Goal: Task Accomplishment & Management: Manage account settings

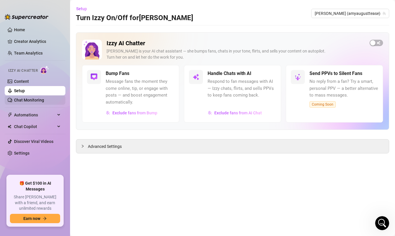
scroll to position [12, 0]
click at [30, 101] on link "Chat Monitoring" at bounding box center [29, 100] width 30 height 5
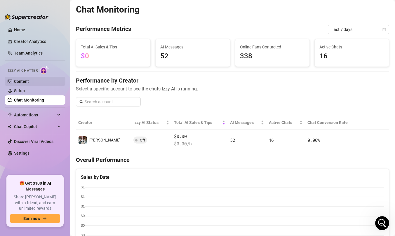
click at [28, 83] on link "Content" at bounding box center [21, 81] width 15 height 5
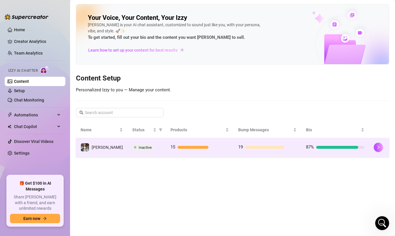
click at [146, 149] on div "Inactive" at bounding box center [146, 147] width 29 height 7
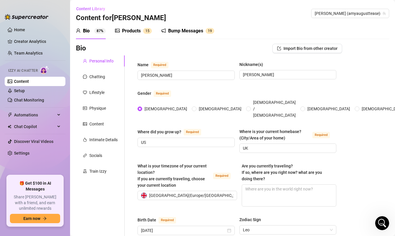
click at [132, 32] on div "Products" at bounding box center [131, 30] width 19 height 7
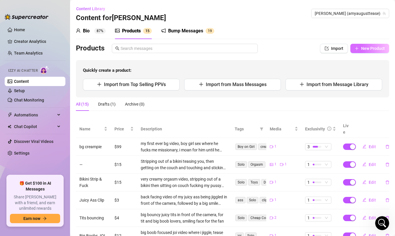
click at [357, 50] on icon "plus" at bounding box center [356, 48] width 4 height 4
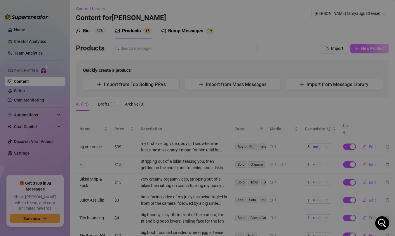
type textarea "Type your message here..."
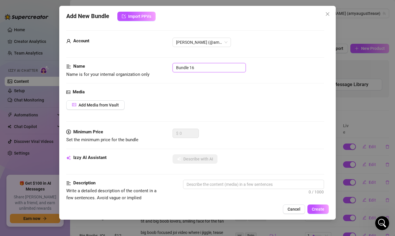
click at [192, 69] on input "Bundle 16" at bounding box center [208, 67] width 73 height 9
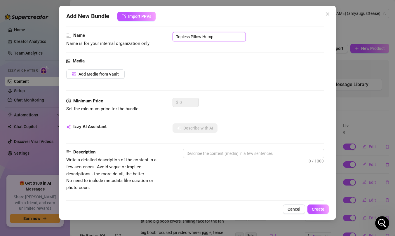
scroll to position [32, 0]
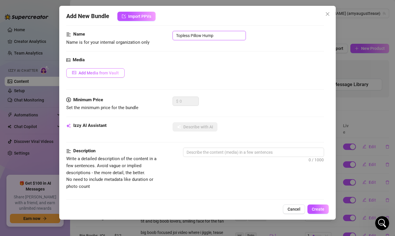
type input "Topless Pillow Hump"
click at [111, 75] on button "Add Media from Vault" at bounding box center [95, 72] width 58 height 9
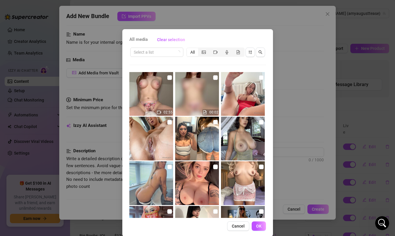
click at [154, 92] on img at bounding box center [151, 94] width 44 height 44
checkbox input "true"
click at [191, 100] on img at bounding box center [197, 94] width 44 height 44
checkbox input "true"
click at [261, 227] on button "OK" at bounding box center [258, 225] width 14 height 9
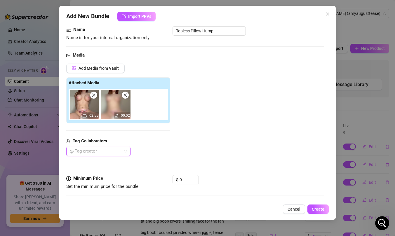
scroll to position [13, 0]
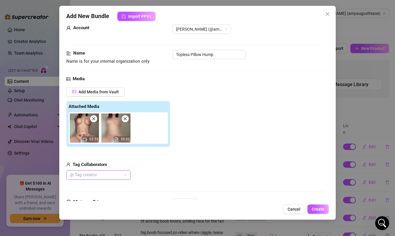
click at [126, 118] on icon "close" at bounding box center [125, 118] width 3 height 3
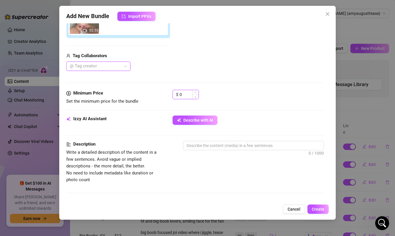
click at [187, 95] on input "0" at bounding box center [188, 94] width 19 height 9
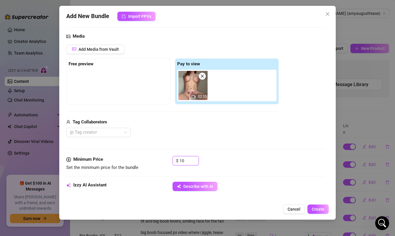
scroll to position [48, 0]
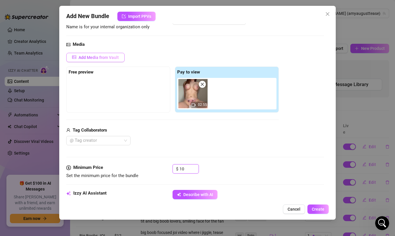
type input "10"
click at [113, 59] on span "Add Media from Vault" at bounding box center [98, 57] width 40 height 5
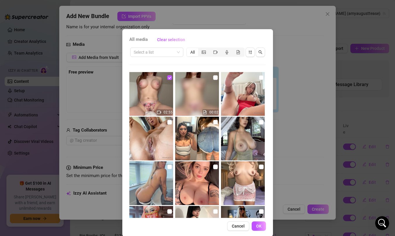
click at [194, 92] on img at bounding box center [197, 94] width 44 height 44
checkbox input "true"
click at [258, 226] on span "OK" at bounding box center [259, 226] width 6 height 5
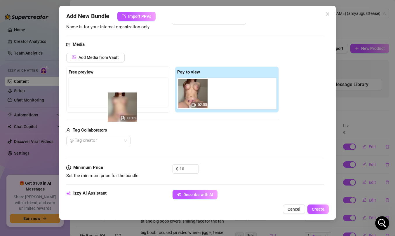
drag, startPoint x: 228, startPoint y: 94, endPoint x: 125, endPoint y: 96, distance: 103.0
click at [125, 96] on div "Free preview Pay to view 02:55 00:02" at bounding box center [172, 90] width 212 height 46
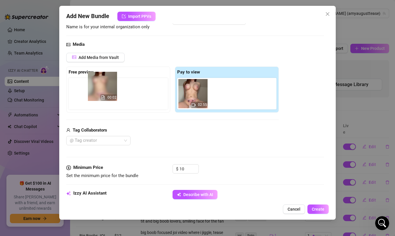
drag, startPoint x: 223, startPoint y: 90, endPoint x: 97, endPoint y: 84, distance: 126.7
click at [97, 84] on div "Free preview Pay to view 02:55 00:02" at bounding box center [172, 90] width 212 height 46
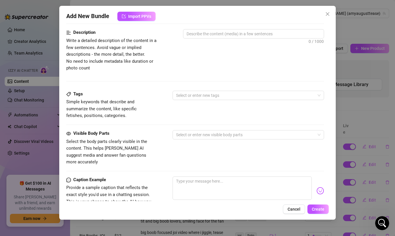
scroll to position [239, 0]
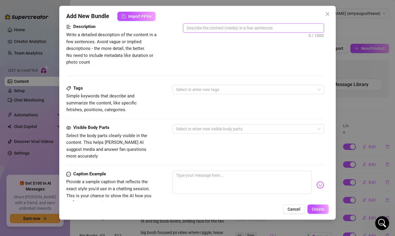
click at [237, 30] on textarea at bounding box center [253, 28] width 140 height 9
paste textarea "Can i pretend this pillow is your face while I grind against it? 😏 topless pill…"
type textarea "Can i pretend this pillow is your face while I grind against it? 😏 topless pill…"
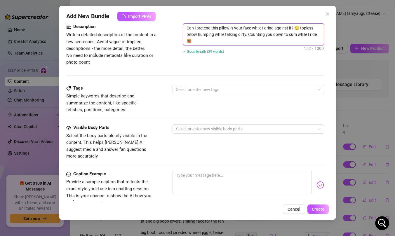
scroll to position [244, 0]
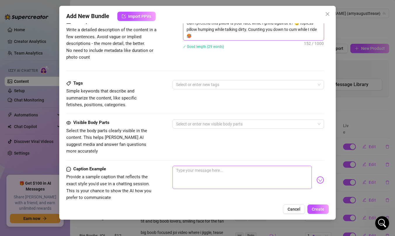
type textarea "Can i pretend this pillow is your face while I grind against it? 😏 topless pill…"
click at [200, 166] on textarea at bounding box center [241, 177] width 139 height 23
paste textarea "Can i pretend this pillow is your face while I grind against it? 😏 topless pill…"
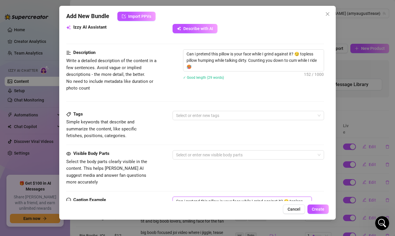
scroll to position [211, 0]
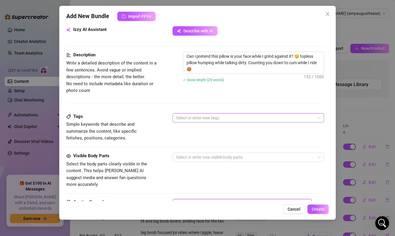
click at [211, 117] on div at bounding box center [245, 118] width 143 height 8
type textarea "Can i pretend this pillow is your face while I grind against it? 😏 topless pill…"
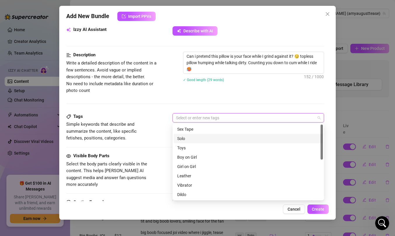
click at [208, 140] on div "Solo" at bounding box center [248, 138] width 142 height 6
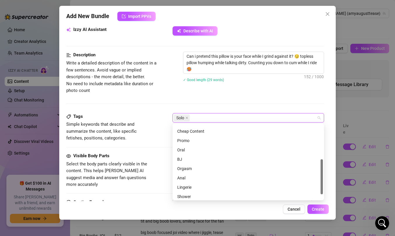
scroll to position [74, 0]
click at [224, 105] on div "Description Write a detailed description of the content in a few sentences. Avo…" at bounding box center [195, 82] width 258 height 61
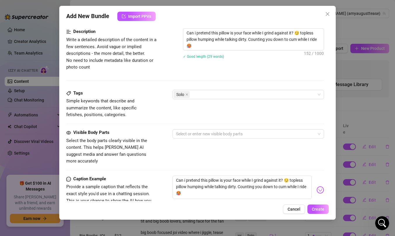
scroll to position [237, 0]
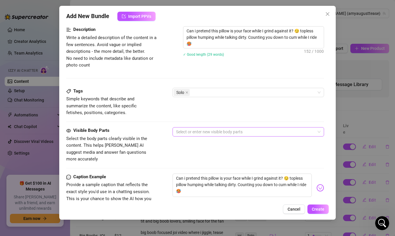
click at [217, 133] on div at bounding box center [245, 132] width 143 height 8
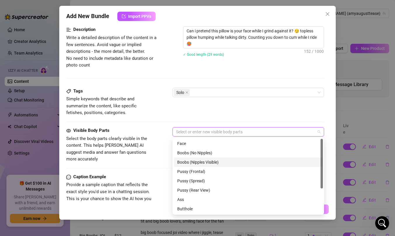
click at [214, 162] on div "Boobs (Nipples Visible)" at bounding box center [248, 162] width 142 height 6
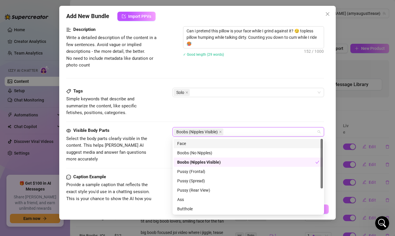
click at [204, 143] on div "Face" at bounding box center [248, 143] width 142 height 6
click at [228, 103] on div "Tags Simple keywords that describe and summarize the content, like specific fet…" at bounding box center [195, 102] width 258 height 29
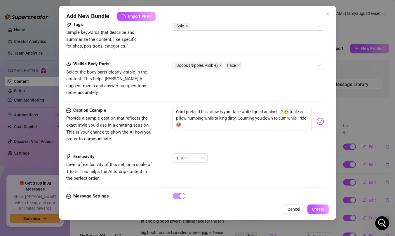
scroll to position [321, 0]
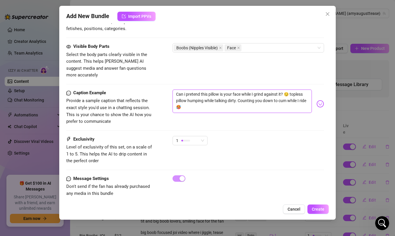
click at [223, 101] on textarea "Can i pretend this pillow is your face while I grind against it? 😏 topless pill…" at bounding box center [241, 101] width 139 height 23
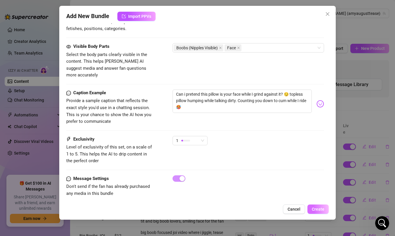
click at [318, 210] on span "Create" at bounding box center [318, 209] width 13 height 5
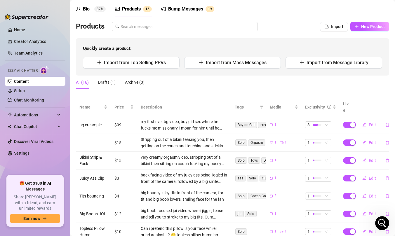
scroll to position [0, 0]
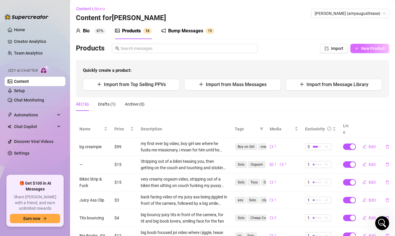
click at [373, 48] on span "New Product" at bounding box center [373, 48] width 24 height 5
type textarea "Type your message here..."
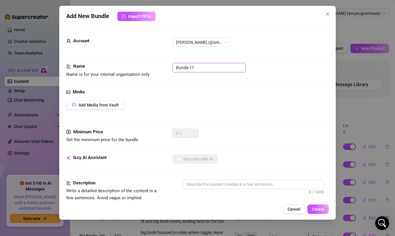
click at [208, 67] on input "Bundle 17" at bounding box center [208, 67] width 73 height 9
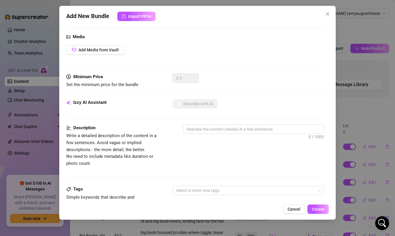
scroll to position [11, 0]
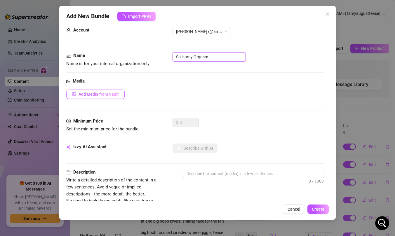
type input "So Horny Orgasm"
click at [104, 95] on span "Add Media from Vault" at bounding box center [98, 94] width 40 height 5
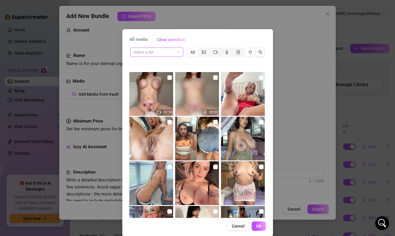
click at [173, 55] on input "search" at bounding box center [154, 52] width 41 height 9
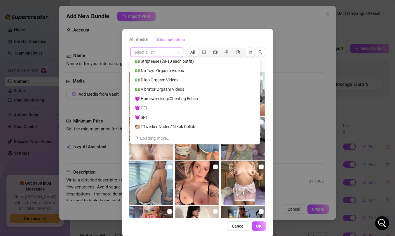
scroll to position [545, 0]
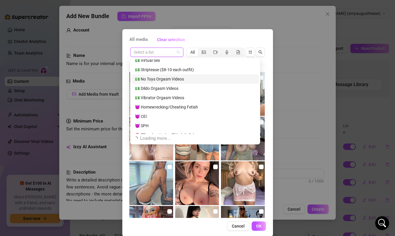
click at [169, 82] on div "💵 No Toys Orgasm Videos" at bounding box center [195, 79] width 120 height 6
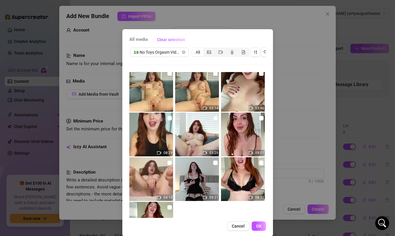
scroll to position [0, 0]
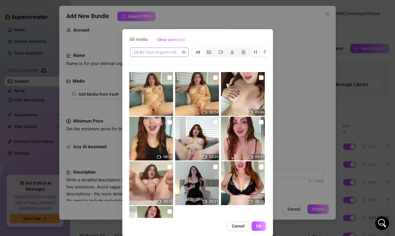
click at [171, 52] on span "💵 No Toys Orgasm Videos" at bounding box center [159, 52] width 51 height 9
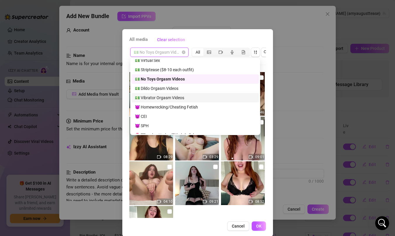
click at [165, 96] on div "💵 Vibrator Orgasm Videos" at bounding box center [195, 98] width 120 height 6
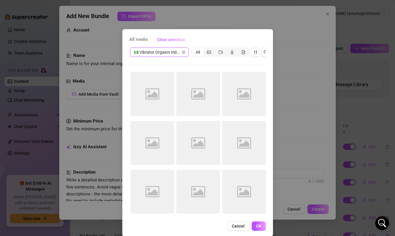
scroll to position [8, 0]
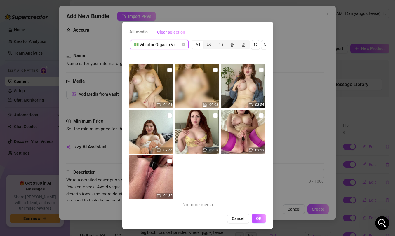
click at [205, 117] on img at bounding box center [197, 132] width 44 height 44
checkbox input "true"
click at [257, 219] on span "OK" at bounding box center [259, 218] width 6 height 5
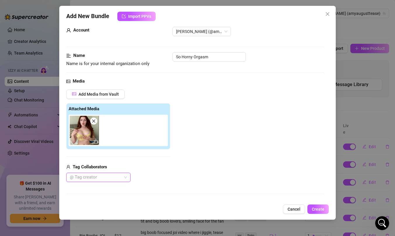
scroll to position [71, 0]
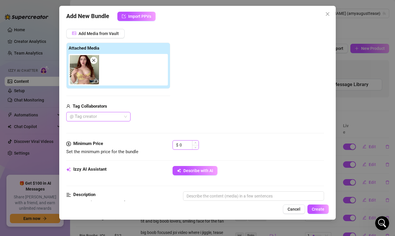
click at [182, 144] on input "0" at bounding box center [188, 145] width 19 height 9
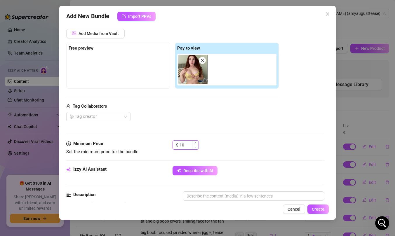
scroll to position [157, 0]
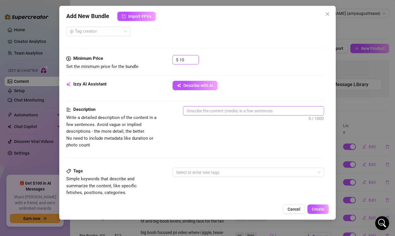
type input "10"
click at [204, 113] on textarea at bounding box center [253, 110] width 140 height 9
paste textarea "Do you ever get so horny you can't help but touch yourself? That's what happene…"
type textarea "Do you ever get so horny you can't help but touch yourself? That's what happene…"
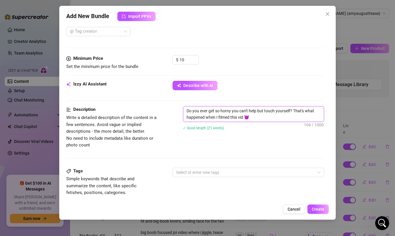
scroll to position [0, 0]
drag, startPoint x: 258, startPoint y: 117, endPoint x: 244, endPoint y: 117, distance: 13.7
click at [244, 117] on textarea "Do you ever get so horny you can't help but touch yourself? That's what happene…" at bounding box center [253, 113] width 140 height 15
click at [253, 117] on textarea "Do you ever get so horny you can't help but touch yourself? That's what happene…" at bounding box center [253, 113] width 140 height 15
drag, startPoint x: 253, startPoint y: 118, endPoint x: 187, endPoint y: 99, distance: 68.0
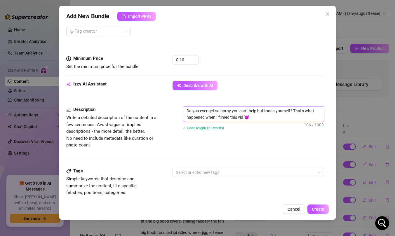
click at [187, 99] on form "Account [PERSON_NAME] (@amyaugusttease) Name Name is for your internal organiza…" at bounding box center [195, 123] width 258 height 498
type textarea "S"
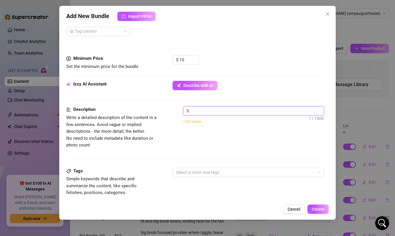
type textarea "Describe the content (media) in a few sentences"
type textarea "S"
type textarea "St"
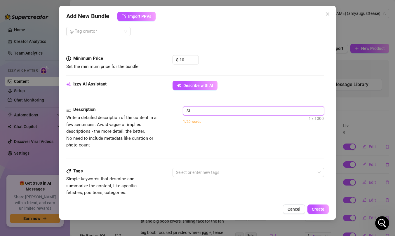
type textarea "Str"
type textarea "Stri"
type textarea "Strip"
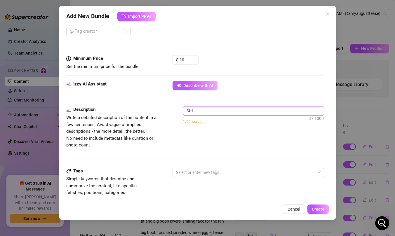
type textarea "Strip"
type textarea "Stripp"
type textarea "Strippi"
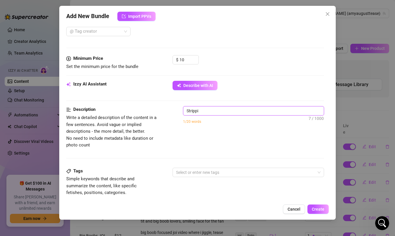
type textarea "Strippin"
type textarea "Stripping"
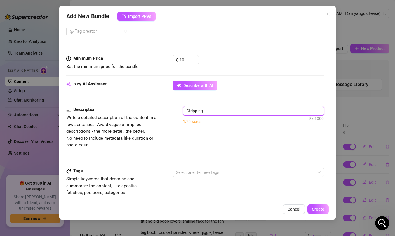
type textarea "Stripping o"
type textarea "Stripping ou"
type textarea "Stripping out"
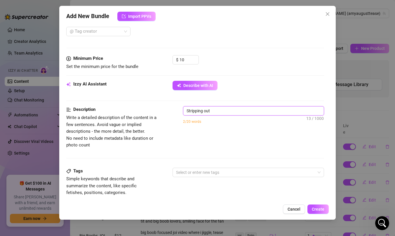
type textarea "Stripping out"
type textarea "Stripping out o"
type textarea "Stripping out of"
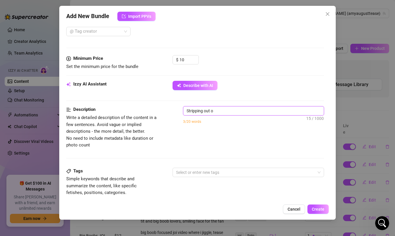
type textarea "Stripping out of"
type textarea "Stripping out of y"
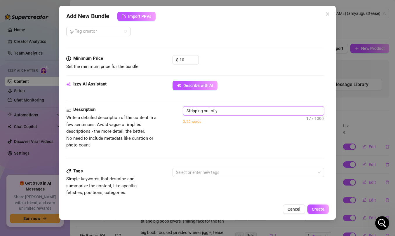
type textarea "Stripping out of ye"
type textarea "Stripping out of yel"
type textarea "Stripping out of yell"
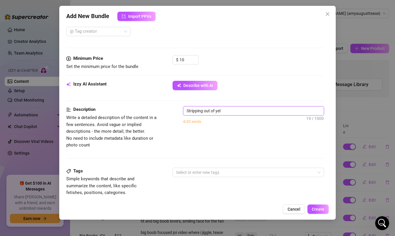
type textarea "Stripping out of yell"
type textarea "Stripping out of yello"
type textarea "Stripping out of yellow"
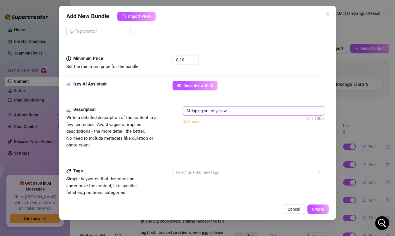
type textarea "Stripping out of yellow"
type textarea "Stripping out of yellow l"
type textarea "Stripping out of yellow li"
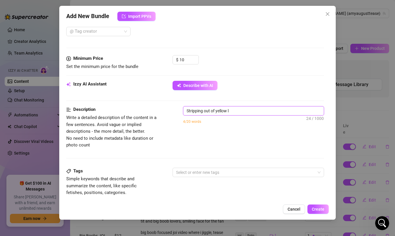
type textarea "Stripping out of yellow li"
type textarea "Stripping out of yellow lin"
type textarea "Stripping out of yellow ling"
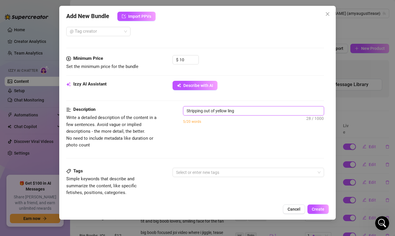
type textarea "Stripping out of yellow linge"
type textarea "Stripping out of yellow linger"
type textarea "Stripping out of yellow lingeri"
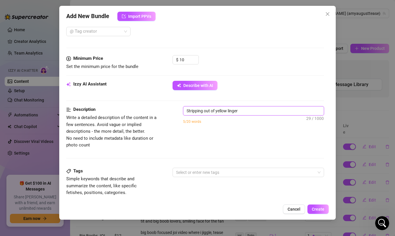
type textarea "Stripping out of yellow lingeri"
type textarea "Stripping out of yellow lingerie"
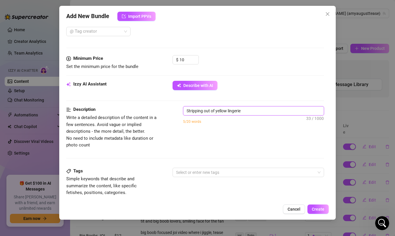
type textarea "Stripping out of yellow lingerie"
type textarea "Stripping out of yellow lingerie,"
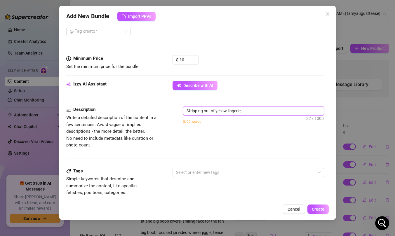
type textarea "Stripping out of yellow lingerie,"
type textarea "Stripping out of yellow lingerie, b"
type textarea "Stripping out of yellow lingerie, be"
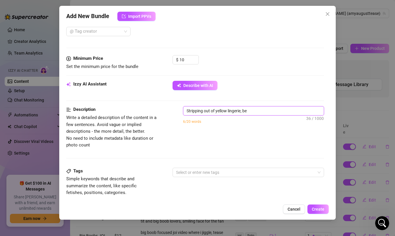
type textarea "Stripping out of yellow lingerie, bed"
click at [259, 112] on textarea "Stripping out of yellow lingerie, bed" at bounding box center [253, 110] width 140 height 9
type textarea "Stripping out of yellow lingerie, be"
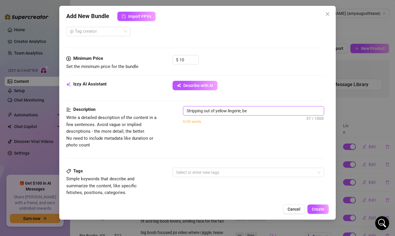
type textarea "Stripping out of yellow lingerie, b"
type textarea "Stripping out of yellow lingerie,"
type textarea "Stripping out of yellow lingerie, o"
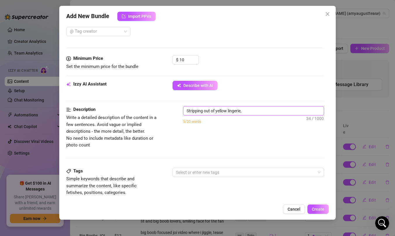
type textarea "Stripping out of yellow lingerie, o"
type textarea "Stripping out of yellow lingerie, on"
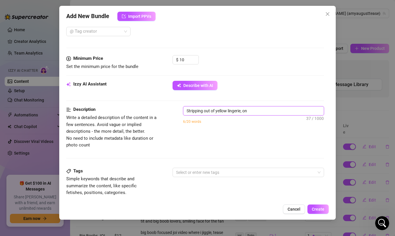
type textarea "Stripping out of yellow lingerie, on b"
type textarea "Stripping out of yellow lingerie, on be"
type textarea "Stripping out of yellow lingerie, on bed"
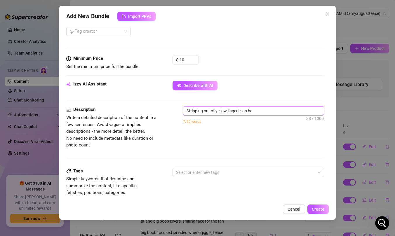
type textarea "Stripping out of yellow lingerie, on bed"
type textarea "Stripping out of yellow lingerie, on bed,"
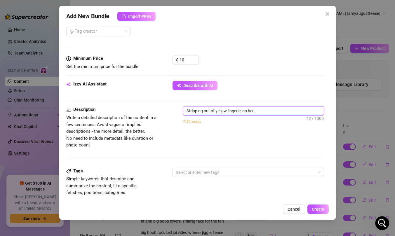
type textarea "Stripping out of yellow lingerie, on bed, u"
type textarea "Stripping out of yellow lingerie, on bed, us"
type textarea "Stripping out of yellow lingerie, on bed, usi"
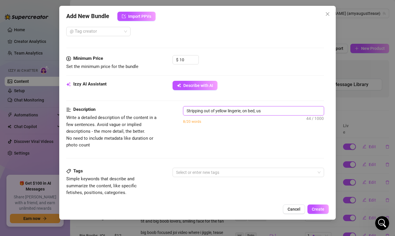
type textarea "Stripping out of yellow lingerie, on bed, usi"
type textarea "Stripping out of yellow lingerie, on bed, usin"
type textarea "Stripping out of yellow lingerie, on bed, using"
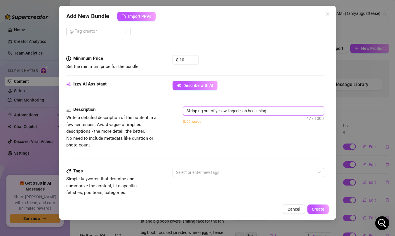
type textarea "Stripping out of yellow lingerie, on bed, using m"
type textarea "Stripping out of yellow lingerie, on bed, using my"
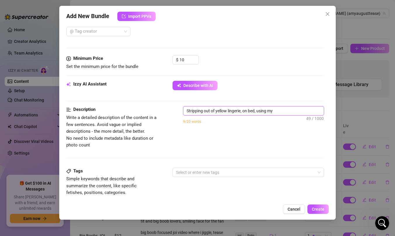
type textarea "Stripping out of yellow lingerie, on bed, using my"
type textarea "Stripping out of yellow lingerie, on bed, using my v"
type textarea "Stripping out of yellow lingerie, on bed, using my vi"
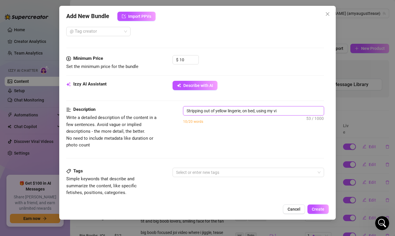
type textarea "Stripping out of yellow lingerie, on bed, using my vir"
type textarea "Stripping out of yellow lingerie, on bed, using my vi"
type textarea "Stripping out of yellow lingerie, on bed, using my vib"
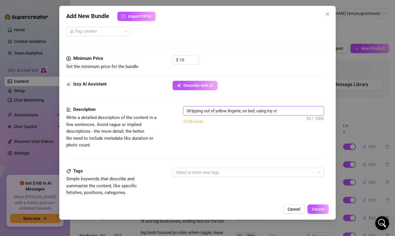
type textarea "Stripping out of yellow lingerie, on bed, using my vib"
type textarea "Stripping out of yellow lingerie, on bed, using my vibr"
type textarea "Stripping out of yellow lingerie, on bed, using my vibra"
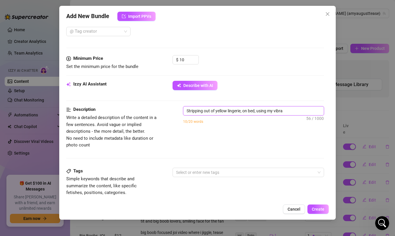
type textarea "Stripping out of yellow lingerie, on bed, using my vibrao"
type textarea "Stripping out of yellow lingerie, on bed, using my vibraot"
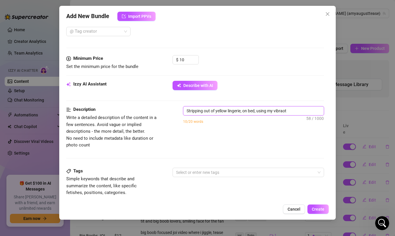
type textarea "Stripping out of yellow lingerie, on bed, using my vibraot"
type textarea "Stripping out of yellow lingerie, on bed, using my vibrao"
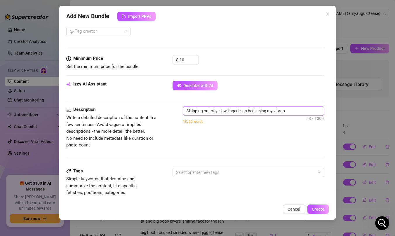
type textarea "Stripping out of yellow lingerie, on bed, using my vibraor"
type textarea "Stripping out of yellow lingerie, on bed, using my vibraor w"
type textarea "Stripping out of yellow lingerie, on bed, using my vibraor"
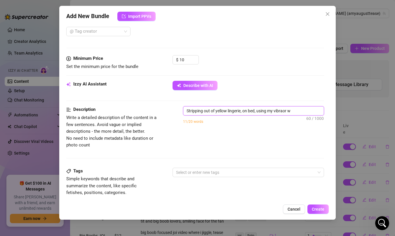
type textarea "Stripping out of yellow lingerie, on bed, using my vibraor"
type textarea "Stripping out of yellow lingerie, on bed, using my vibrao"
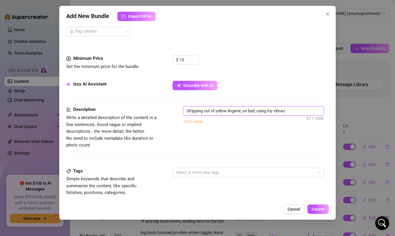
type textarea "Stripping out of yellow lingerie, on bed, using my vibra"
type textarea "Stripping out of yellow lingerie, on bed, using my vibr"
type textarea "Stripping out of yellow lingerie, on bed, using my vibra"
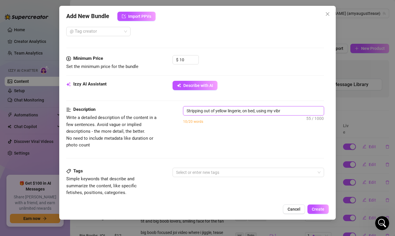
type textarea "Stripping out of yellow lingerie, on bed, using my vibra"
type textarea "Stripping out of yellow lingerie, on bed, using my vibrat"
type textarea "Stripping out of yellow lingerie, on bed, using my vibrato"
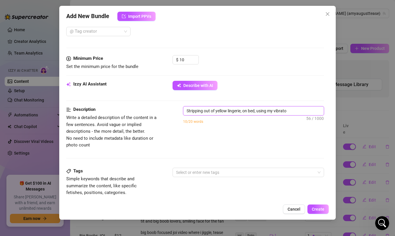
type textarea "Stripping out of yellow lingerie, on bed, using my vibrator"
type textarea "Stripping out of yellow lingerie, on bed, using my vibrator w"
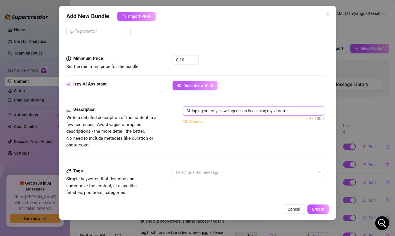
type textarea "Stripping out of yellow lingerie, on bed, using my vibrator w"
type textarea "Stripping out of yellow lingerie, on bed, using my vibrator wh"
type textarea "Stripping out of yellow lingerie, on bed, using my vibrator whi"
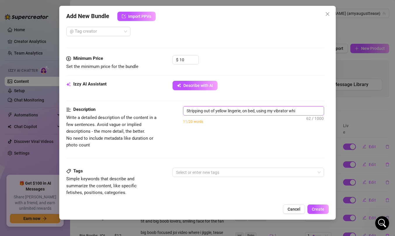
type textarea "Stripping out of yellow lingerie, on bed, using my vibrator whil"
type textarea "Stripping out of yellow lingerie, on bed, using my vibrator while"
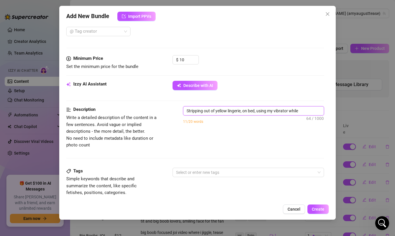
type textarea "Stripping out of yellow lingerie, on bed, using my vibrator while"
type textarea "Stripping out of yellow lingerie, on bed, using my vibrator while p"
type textarea "Stripping out of yellow lingerie, on bed, using my vibrator while pl"
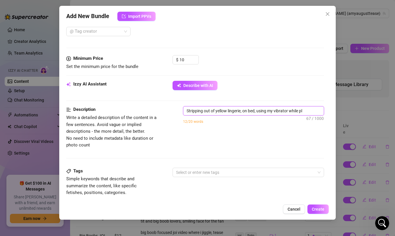
type textarea "Stripping out of yellow lingerie, on bed, using my vibrator while pla"
type textarea "Stripping out of yellow lingerie, on bed, using my vibrator while play"
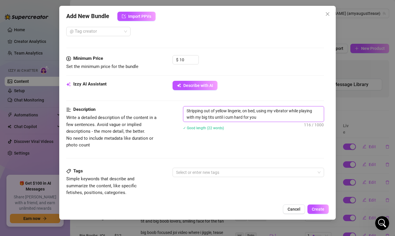
scroll to position [321, 0]
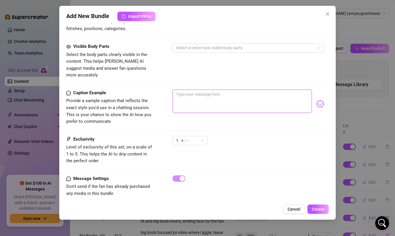
click at [240, 93] on textarea at bounding box center [241, 101] width 139 height 23
paste textarea "Do you ever get so horny you can't help but touch yourself? That's what happene…"
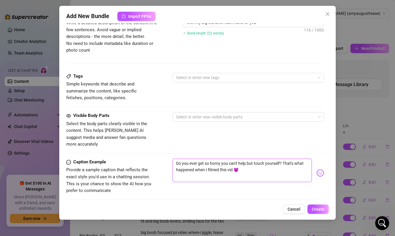
scroll to position [222, 0]
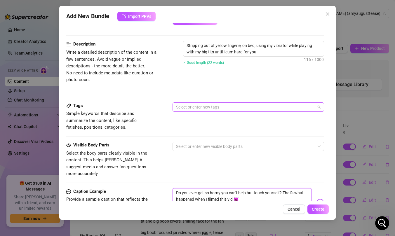
click at [225, 108] on div at bounding box center [245, 107] width 143 height 8
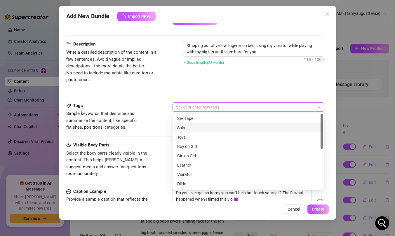
click at [220, 125] on div "Solo" at bounding box center [248, 128] width 142 height 6
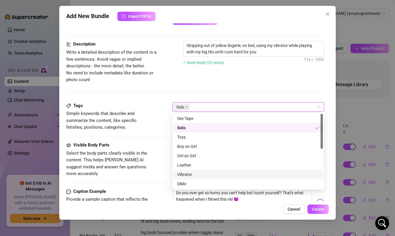
click at [215, 175] on div "Vibrator" at bounding box center [248, 174] width 142 height 6
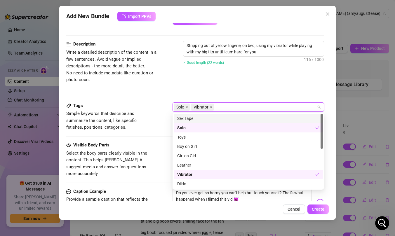
click at [250, 85] on div "Description Write a detailed description of the content in a few sentences. Avo…" at bounding box center [195, 71] width 258 height 61
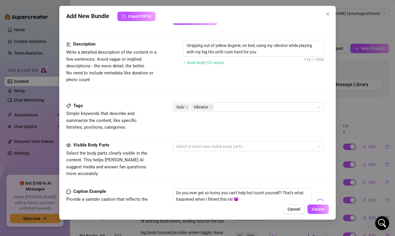
scroll to position [295, 0]
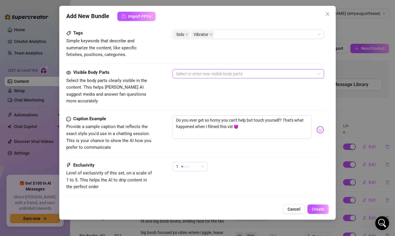
click at [233, 77] on div at bounding box center [245, 74] width 143 height 8
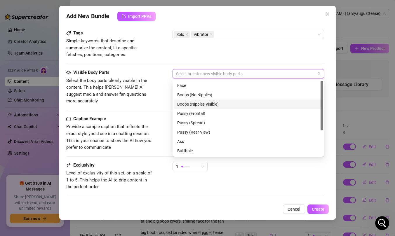
click at [226, 101] on div "Boobs (Nipples Visible)" at bounding box center [248, 104] width 142 height 6
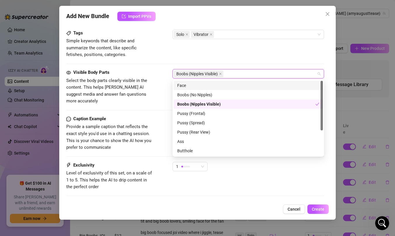
click at [222, 83] on div "Face" at bounding box center [248, 85] width 142 height 6
click at [216, 114] on div "Pussy (Frontal)" at bounding box center [248, 113] width 142 height 6
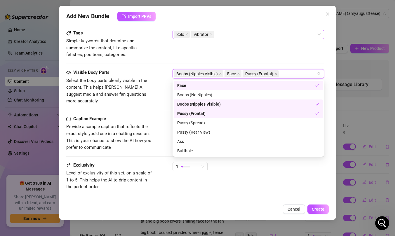
scroll to position [321, 0]
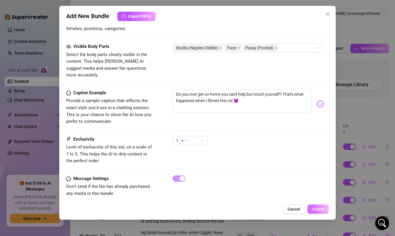
click at [313, 210] on span "Create" at bounding box center [318, 209] width 13 height 5
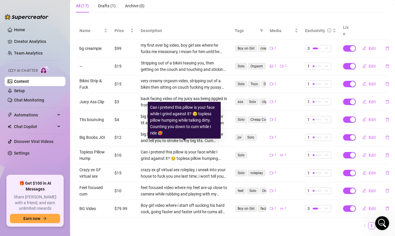
scroll to position [107, 0]
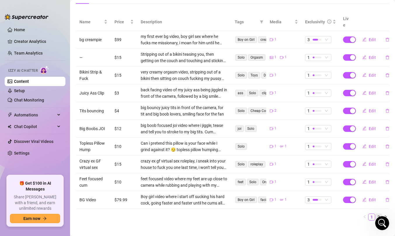
click at [378, 214] on link "2" at bounding box center [378, 217] width 6 height 6
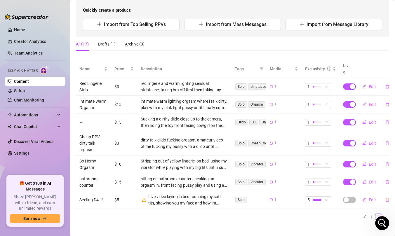
click at [6, 9] on div at bounding box center [27, 14] width 44 height 18
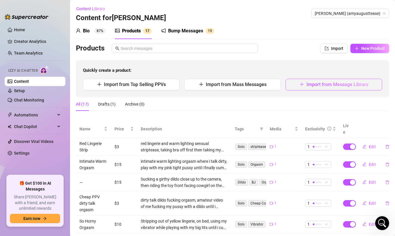
click at [331, 81] on button "Import from Message Library" at bounding box center [333, 85] width 97 height 12
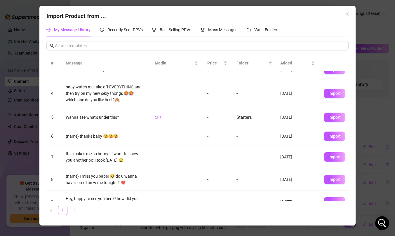
scroll to position [68, 0]
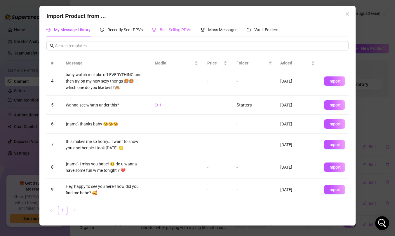
click at [177, 35] on div "Best Selling PPVs" at bounding box center [171, 29] width 39 height 13
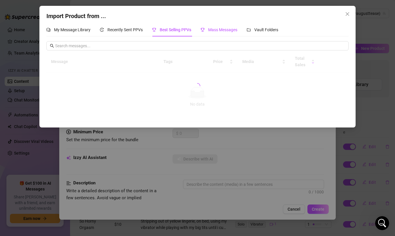
click at [215, 32] on div "Mass Messages" at bounding box center [218, 30] width 37 height 6
click at [258, 31] on span "Vault Folders" at bounding box center [266, 29] width 24 height 5
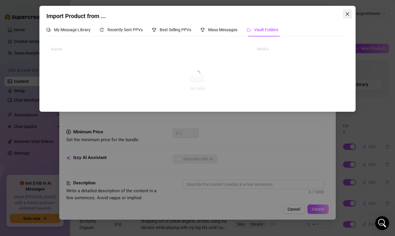
click at [347, 14] on icon "close" at bounding box center [347, 14] width 4 height 4
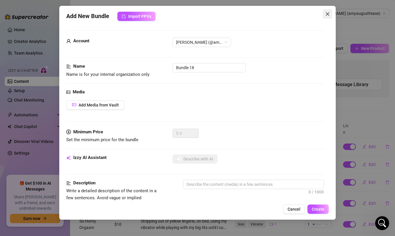
click at [328, 14] on icon "close" at bounding box center [327, 14] width 5 height 5
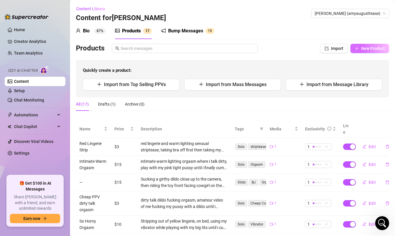
click at [359, 50] on button "New Product" at bounding box center [369, 48] width 39 height 9
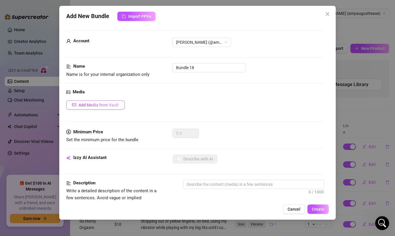
click at [111, 103] on span "Add Media from Vault" at bounding box center [98, 105] width 40 height 5
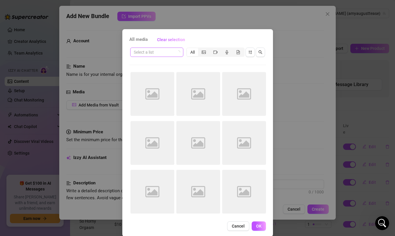
click at [178, 51] on icon "loading" at bounding box center [178, 52] width 5 height 5
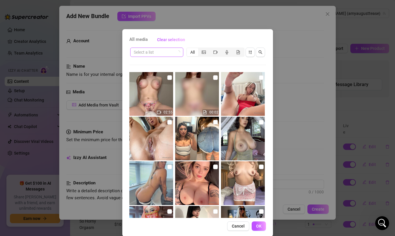
click at [169, 55] on input "search" at bounding box center [154, 52] width 41 height 9
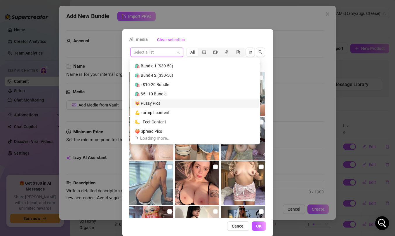
scroll to position [392, 0]
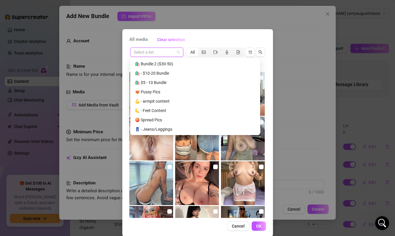
click at [160, 52] on input "search" at bounding box center [154, 52] width 41 height 9
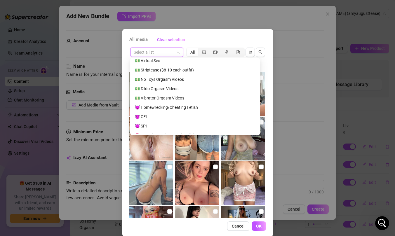
scroll to position [546, 0]
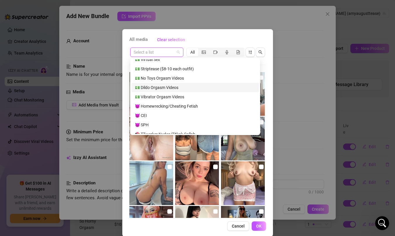
click at [179, 89] on div "💵 Dildo Orgasm Videos" at bounding box center [195, 87] width 120 height 6
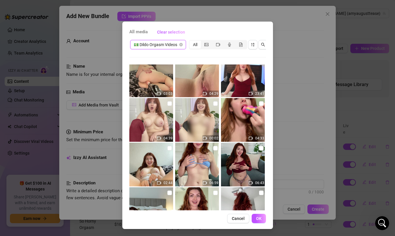
scroll to position [0, 0]
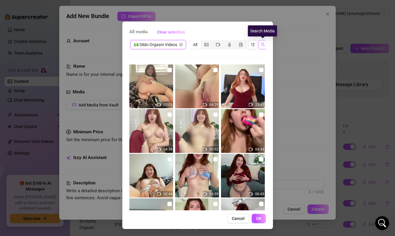
click at [261, 47] on button "button" at bounding box center [262, 44] width 9 height 9
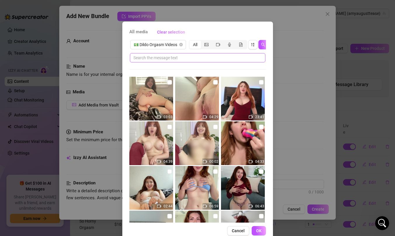
click at [186, 61] on span at bounding box center [197, 57] width 135 height 9
click at [172, 46] on span "💵 Dildo Orgasm Videos" at bounding box center [158, 44] width 49 height 9
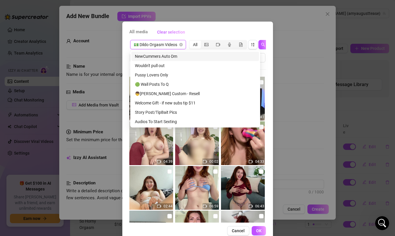
click at [168, 46] on span "💵 Dildo Orgasm Videos" at bounding box center [158, 44] width 49 height 9
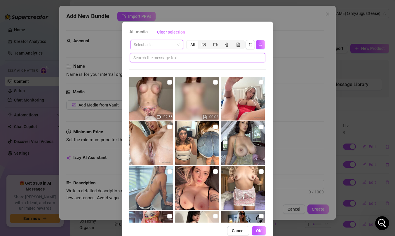
click at [190, 59] on input "text" at bounding box center [195, 58] width 124 height 6
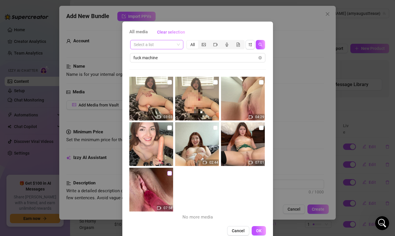
click at [168, 174] on input "checkbox" at bounding box center [169, 173] width 5 height 5
click at [256, 233] on span "OK" at bounding box center [259, 230] width 6 height 5
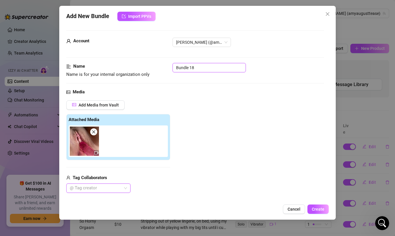
click at [201, 71] on input "Bundle 18" at bounding box center [208, 67] width 73 height 9
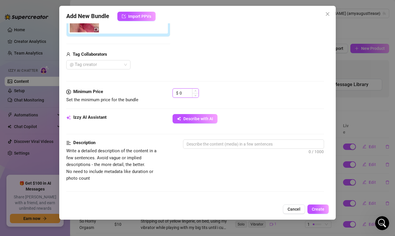
click at [187, 96] on input "0" at bounding box center [188, 93] width 19 height 9
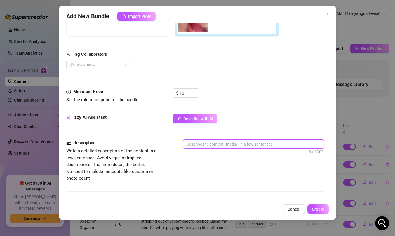
click at [202, 146] on textarea at bounding box center [253, 144] width 140 height 9
paste textarea "I love filming close up cuz you can see how pretty and pink my pussy is while I…"
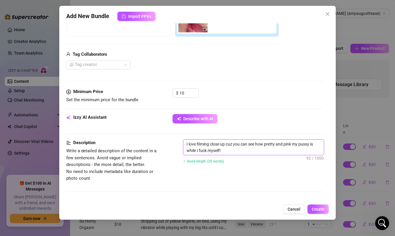
scroll to position [0, 0]
click at [226, 146] on textarea "I love filming close up cuz you can see how pretty and pink my pussy is while I…" at bounding box center [253, 147] width 140 height 15
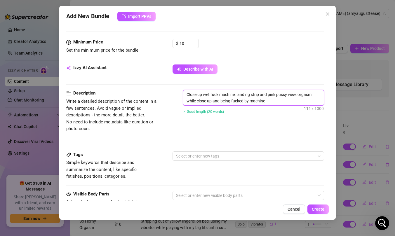
scroll to position [264, 0]
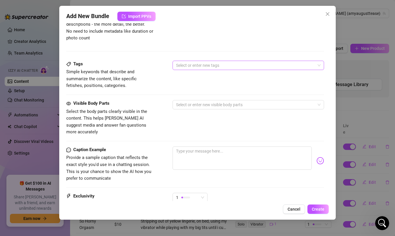
click at [239, 62] on div at bounding box center [245, 65] width 143 height 8
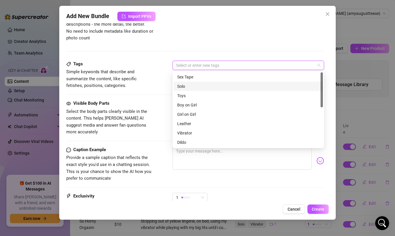
click at [228, 87] on div "Solo" at bounding box center [248, 86] width 142 height 6
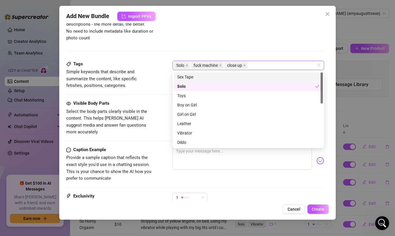
click at [244, 41] on div "Description Write a detailed description of the content in a few sentences. Avo…" at bounding box center [195, 20] width 258 height 42
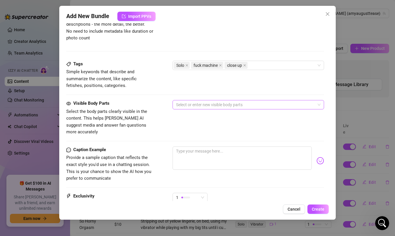
click at [232, 108] on div at bounding box center [245, 105] width 143 height 8
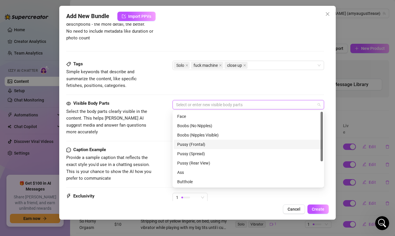
click at [221, 143] on div "Pussy (Frontal)" at bounding box center [248, 144] width 142 height 6
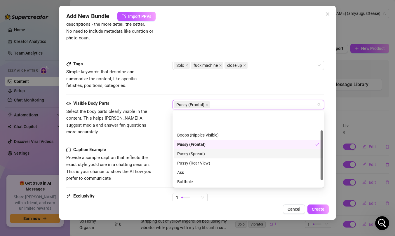
scroll to position [37, 0]
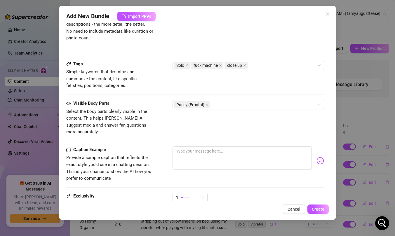
click at [157, 129] on div "Visible Body Parts Select the body parts clearly visible in the content. This h…" at bounding box center [195, 123] width 258 height 46
click at [199, 154] on textarea at bounding box center [241, 157] width 139 height 23
paste textarea "I love filming close up cuz you can see how pretty and pink my pussy is while I…"
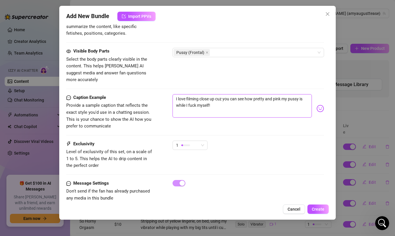
scroll to position [321, 0]
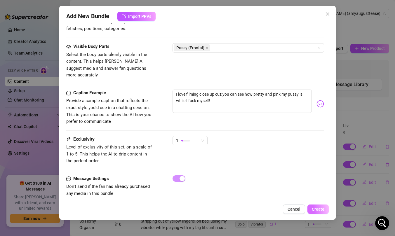
click at [320, 208] on span "Create" at bounding box center [318, 209] width 13 height 5
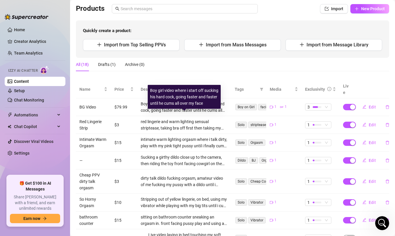
scroll to position [0, 0]
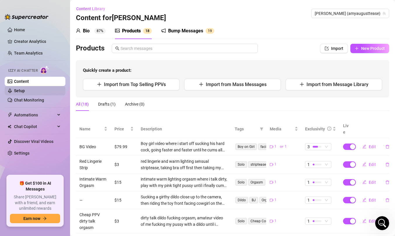
click at [25, 90] on link "Setup" at bounding box center [19, 90] width 11 height 5
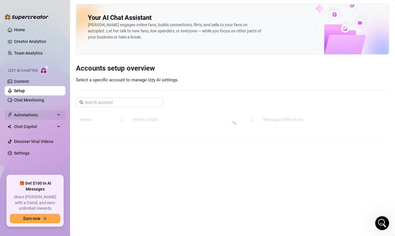
click at [29, 111] on span "Automations" at bounding box center [34, 114] width 41 height 9
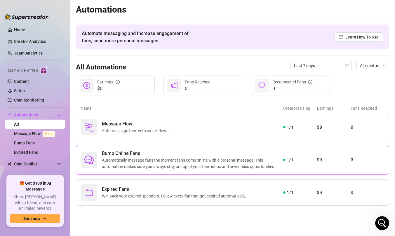
click at [122, 161] on span "Automatically message fans the moment fans come online with a personal message.…" at bounding box center [192, 163] width 181 height 13
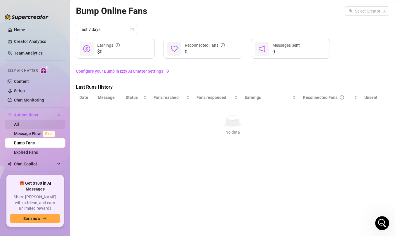
click at [19, 124] on link "All" at bounding box center [16, 124] width 5 height 5
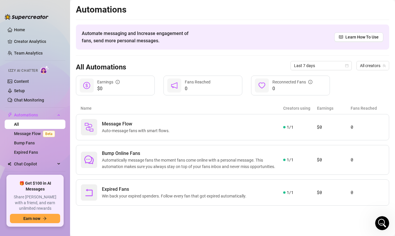
click at [48, 71] on img at bounding box center [44, 70] width 9 height 8
click at [25, 91] on link "Setup" at bounding box center [19, 90] width 11 height 5
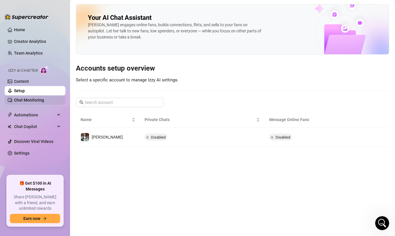
click at [33, 101] on link "Chat Monitoring" at bounding box center [29, 100] width 30 height 5
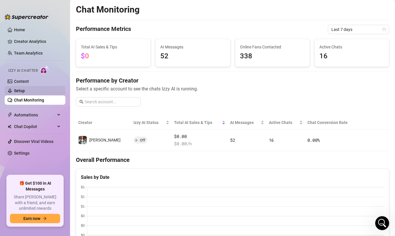
click at [25, 92] on link "Setup" at bounding box center [19, 90] width 11 height 5
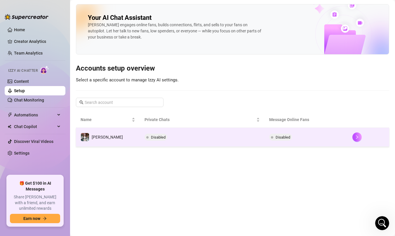
click at [175, 139] on td "Disabled" at bounding box center [202, 137] width 125 height 19
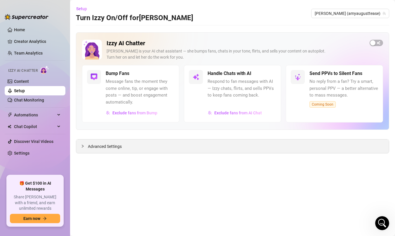
click at [114, 149] on span "Advanced Settings" at bounding box center [105, 146] width 34 height 6
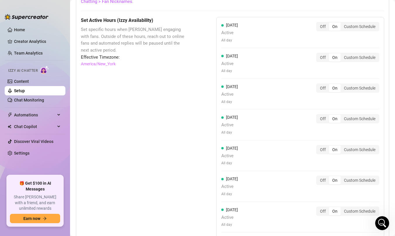
scroll to position [602, 0]
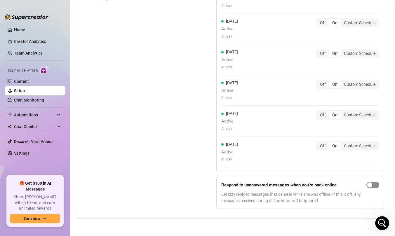
click at [370, 184] on div "button" at bounding box center [369, 184] width 5 height 5
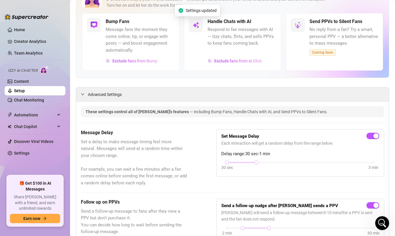
scroll to position [0, 0]
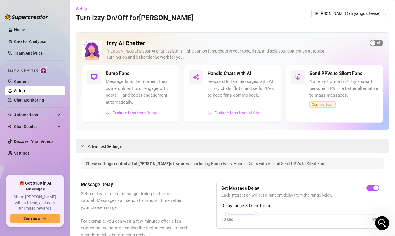
click at [372, 44] on div "button" at bounding box center [372, 42] width 5 height 5
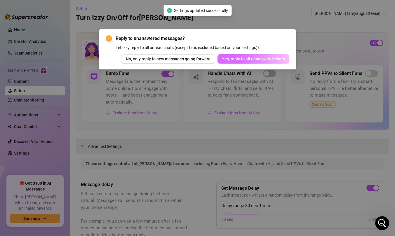
click at [255, 59] on span "Yes, reply to all unanswered chats" at bounding box center [253, 59] width 63 height 5
